Goal: Task Accomplishment & Management: Manage account settings

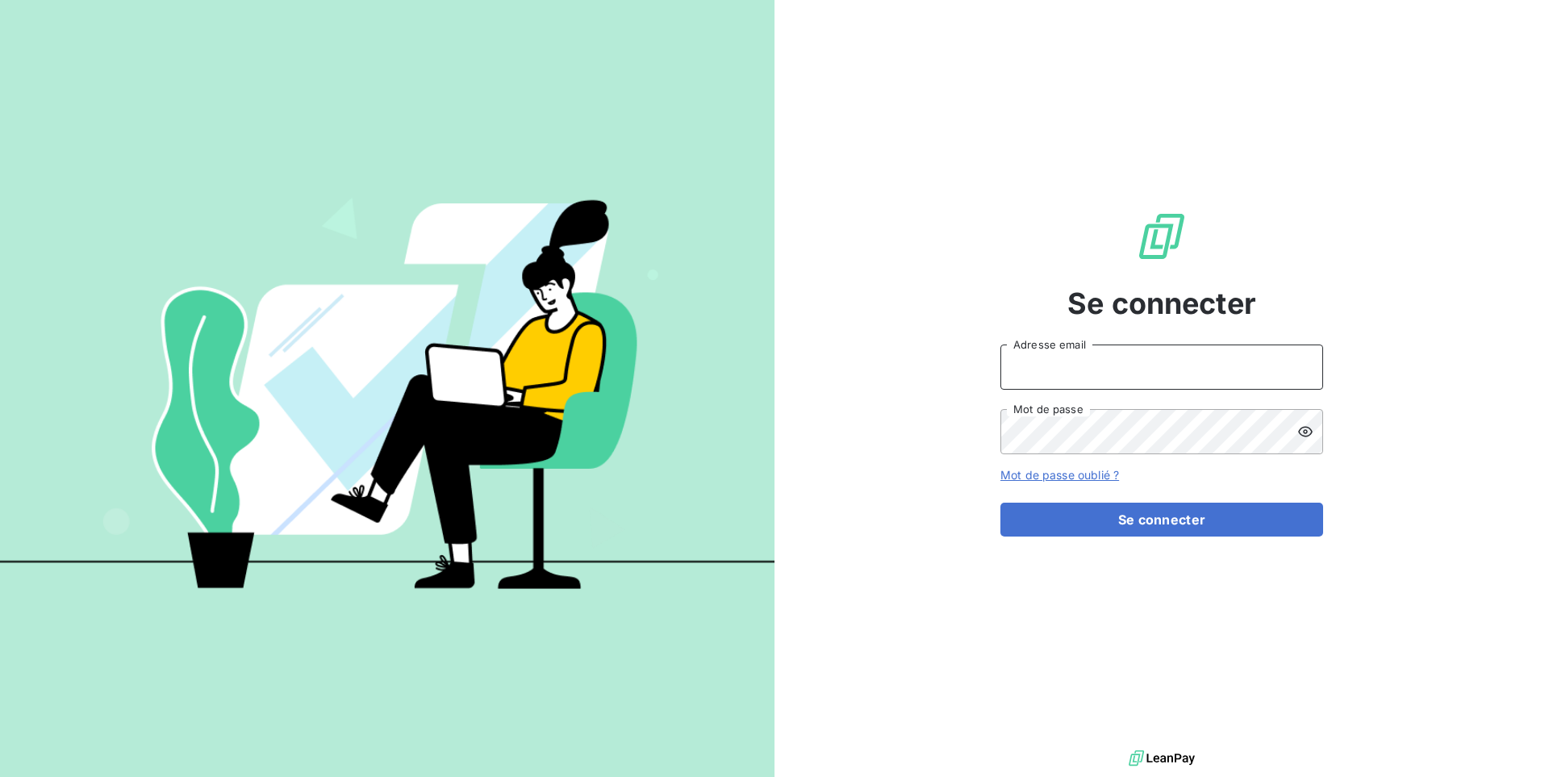
click at [1086, 348] on input "Adresse email" at bounding box center [1161, 366] width 323 height 45
type input "admin@toutfaire"
click at [1000, 503] on button "Se connecter" at bounding box center [1161, 520] width 323 height 34
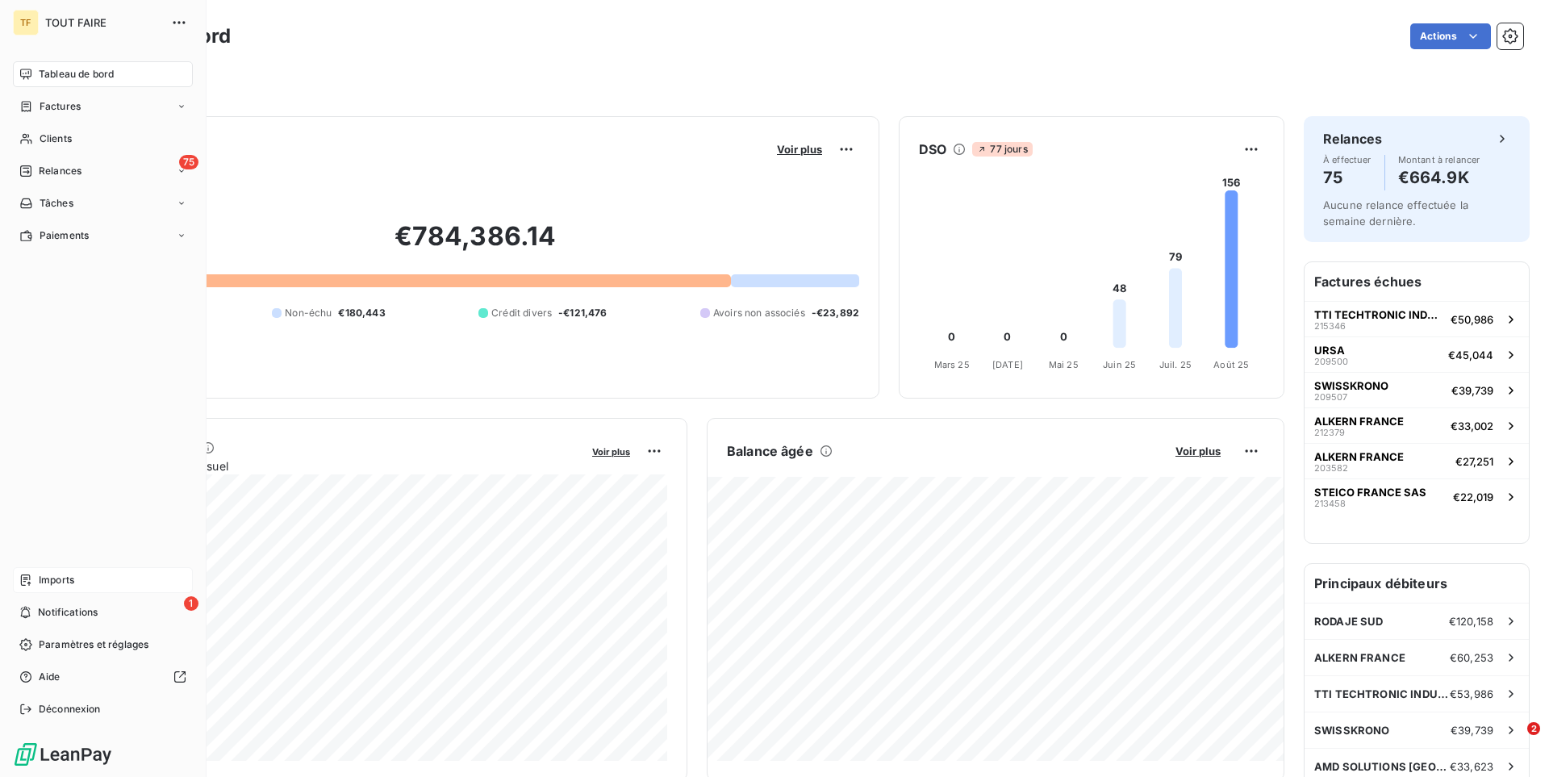
click at [90, 580] on div "Imports" at bounding box center [103, 580] width 180 height 26
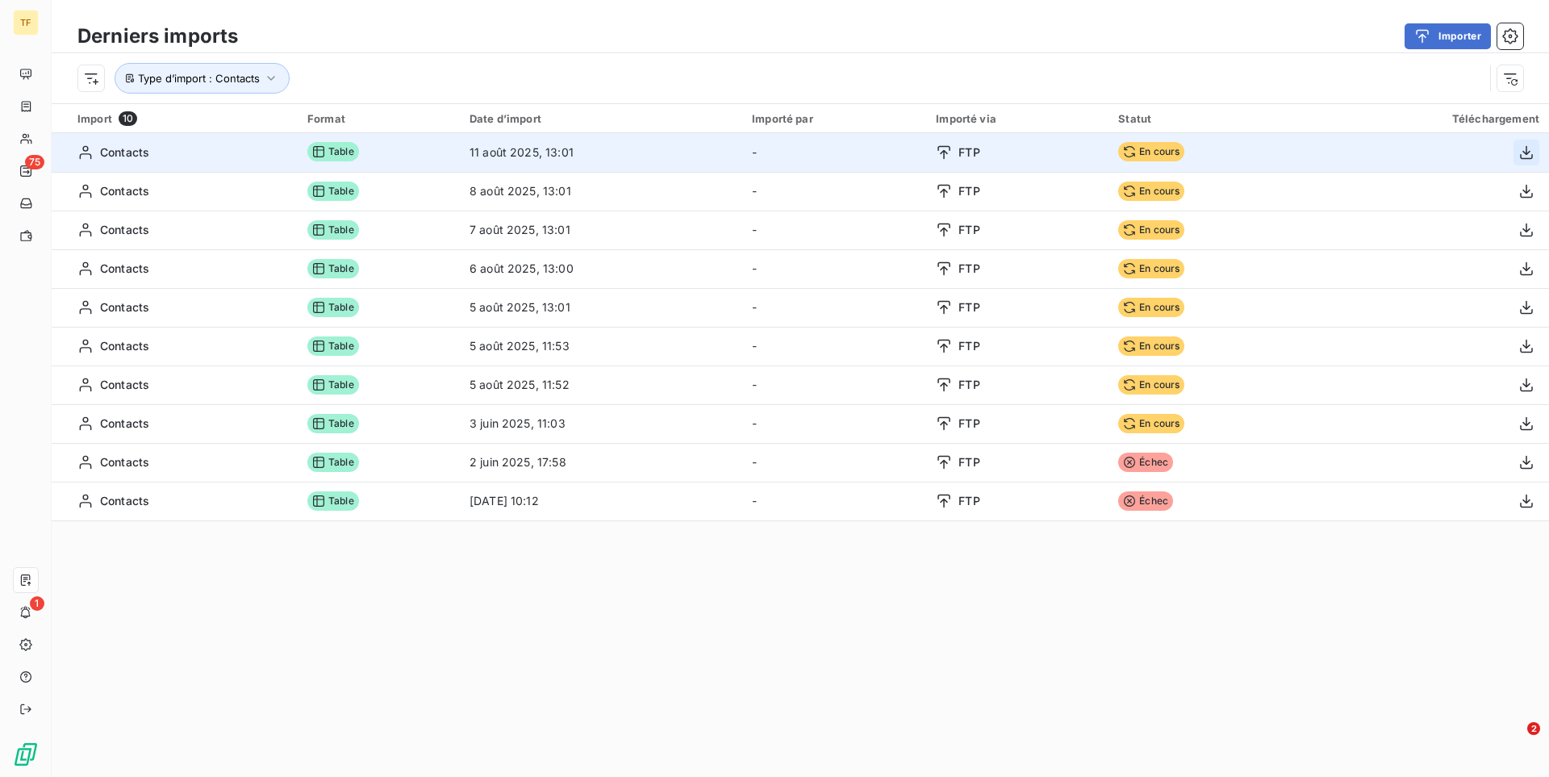
click at [1530, 153] on icon "button" at bounding box center [1526, 152] width 16 height 16
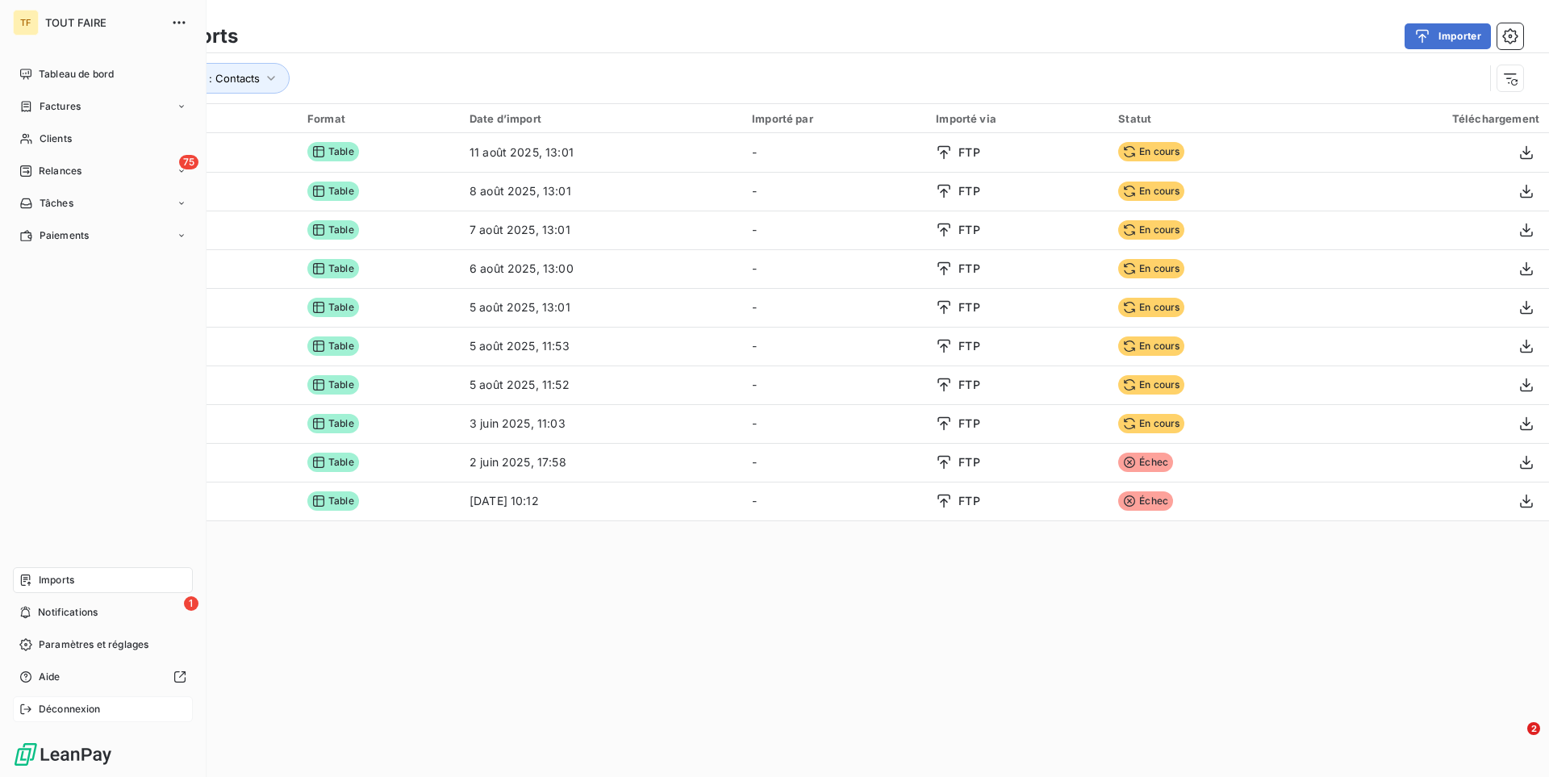
click at [66, 716] on div "Déconnexion" at bounding box center [103, 709] width 180 height 26
